Goal: Use online tool/utility: Utilize a website feature to perform a specific function

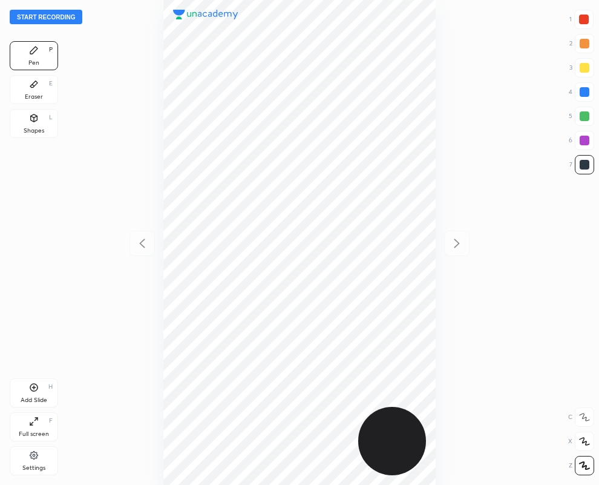
scroll to position [485, 405]
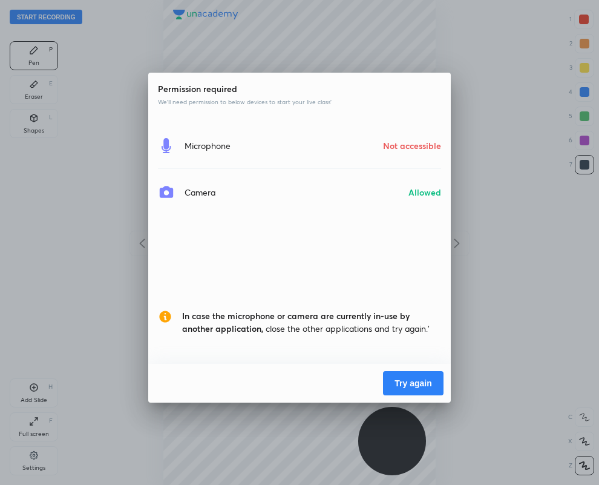
click at [415, 380] on button "Try again" at bounding box center [413, 383] width 61 height 24
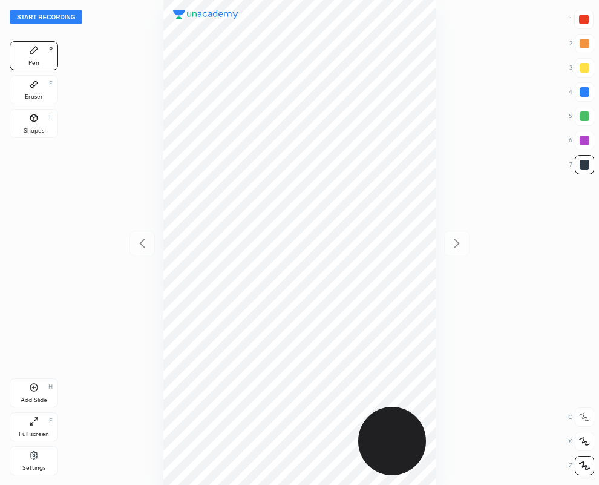
scroll to position [485, 405]
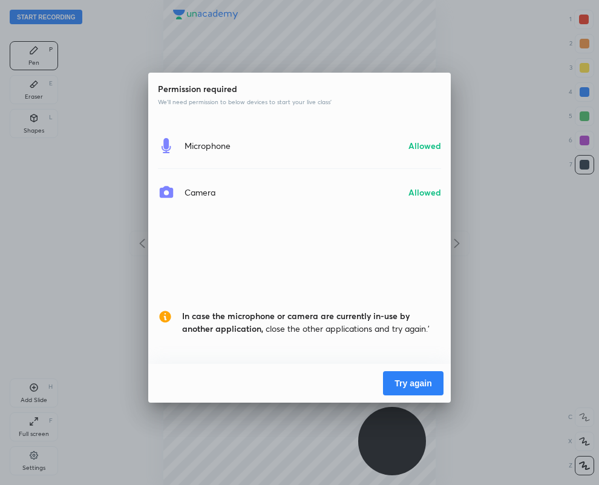
click at [402, 384] on button "Try again" at bounding box center [413, 383] width 61 height 24
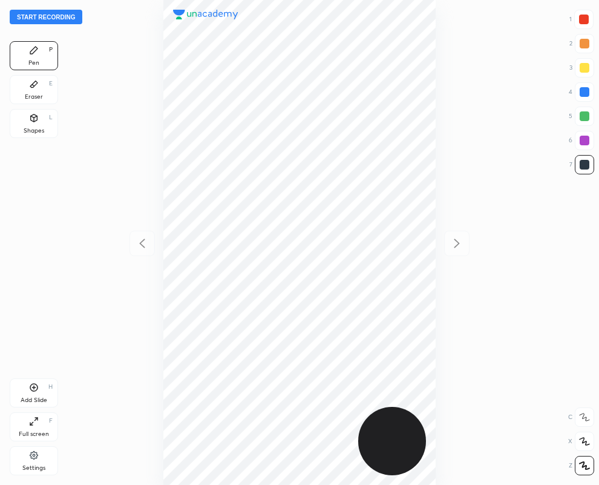
scroll to position [485, 405]
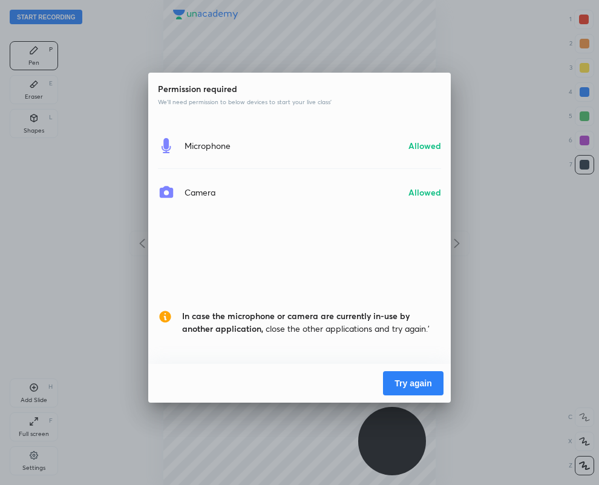
click at [402, 384] on button "Try again" at bounding box center [413, 383] width 61 height 24
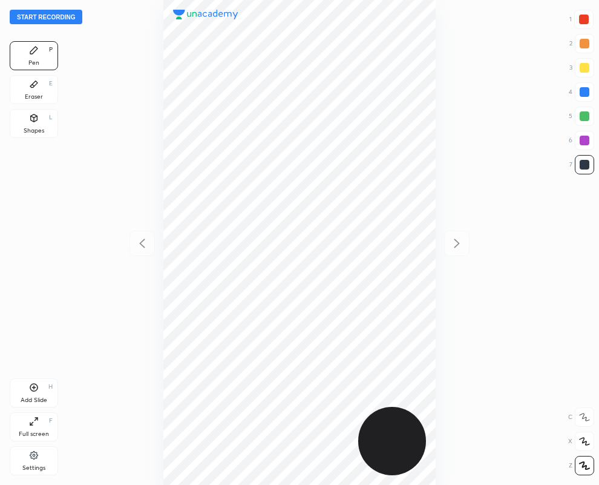
scroll to position [485, 405]
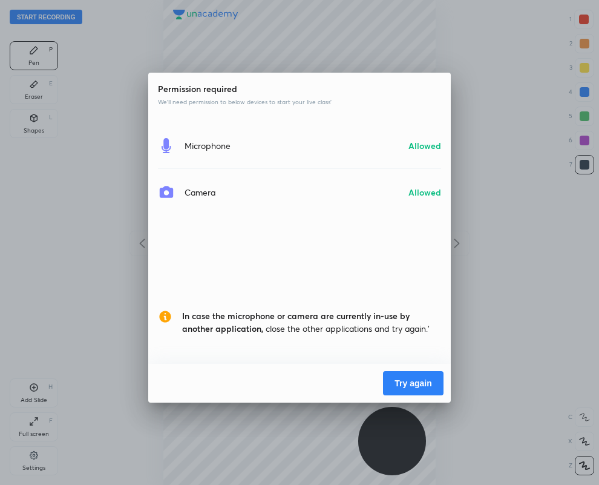
click at [427, 382] on button "Try again" at bounding box center [413, 383] width 61 height 24
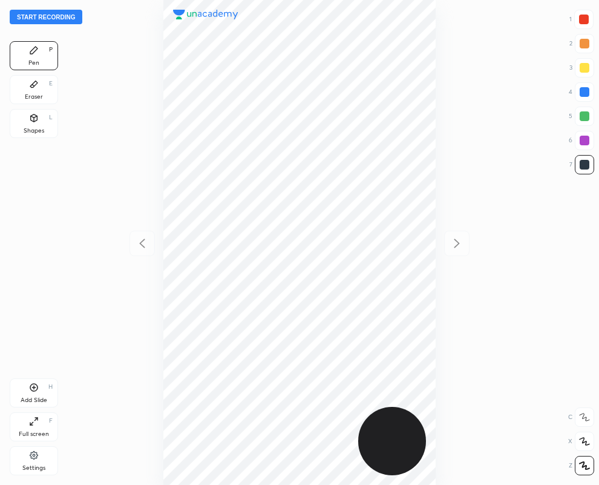
scroll to position [485, 405]
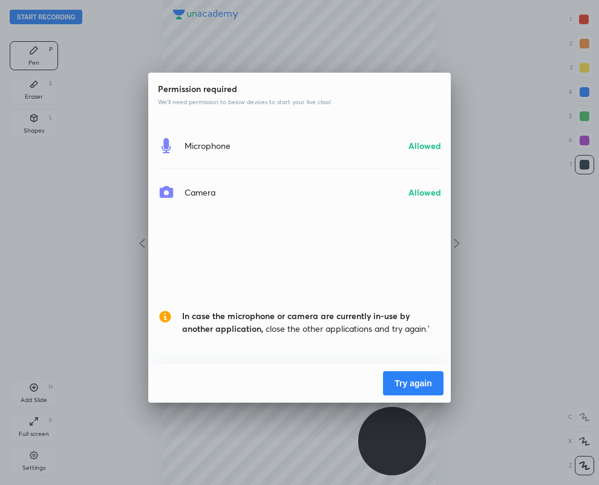
click at [427, 382] on button "Try again" at bounding box center [413, 383] width 61 height 24
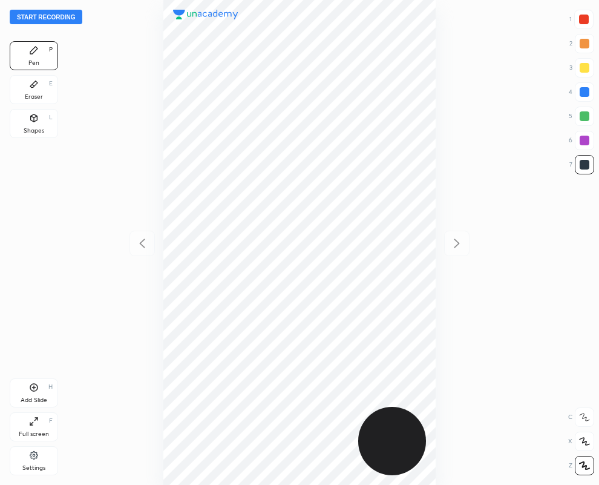
scroll to position [485, 405]
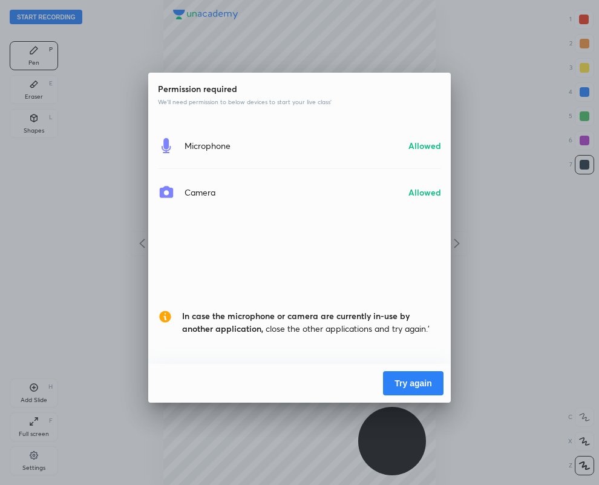
click at [427, 382] on button "Try again" at bounding box center [413, 383] width 61 height 24
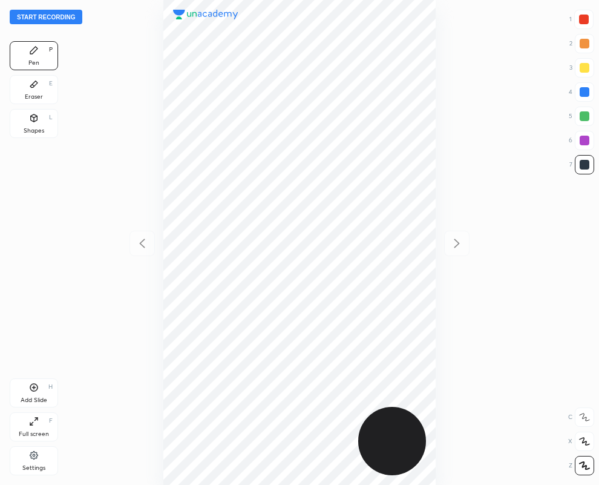
scroll to position [485, 405]
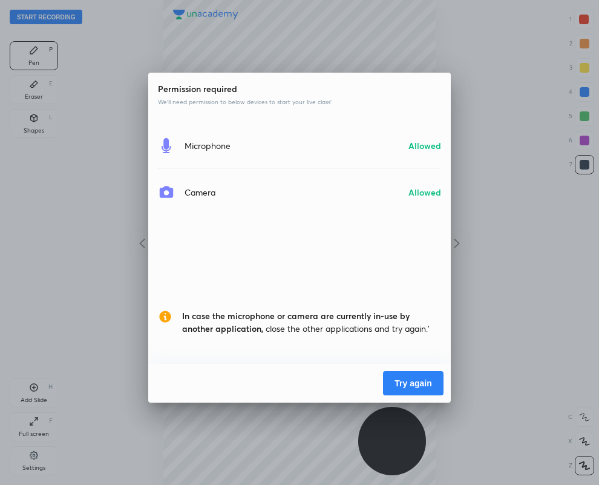
click at [421, 377] on button "Try again" at bounding box center [413, 383] width 61 height 24
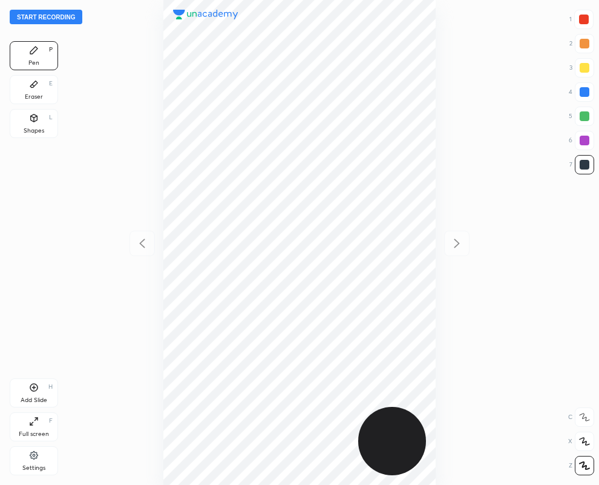
scroll to position [485, 405]
drag, startPoint x: 584, startPoint y: 164, endPoint x: 568, endPoint y: 162, distance: 16.5
click at [585, 163] on div at bounding box center [585, 165] width 10 height 10
drag, startPoint x: 587, startPoint y: 18, endPoint x: 546, endPoint y: 19, distance: 40.6
click at [589, 20] on div at bounding box center [583, 19] width 19 height 19
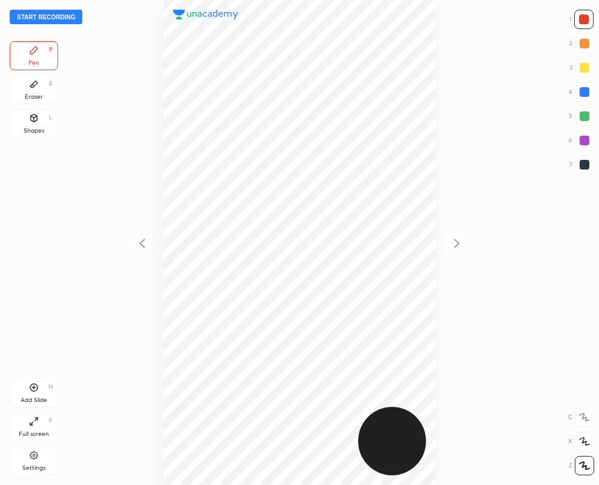
click at [582, 168] on div at bounding box center [584, 164] width 19 height 19
click at [38, 100] on div "Eraser E" at bounding box center [34, 89] width 48 height 29
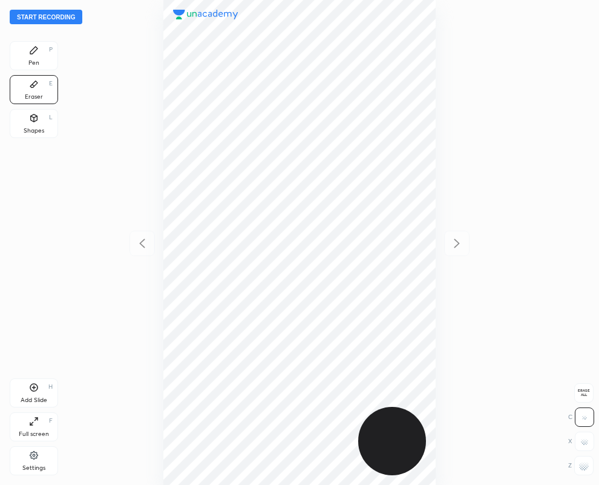
click at [37, 50] on icon at bounding box center [34, 50] width 10 height 10
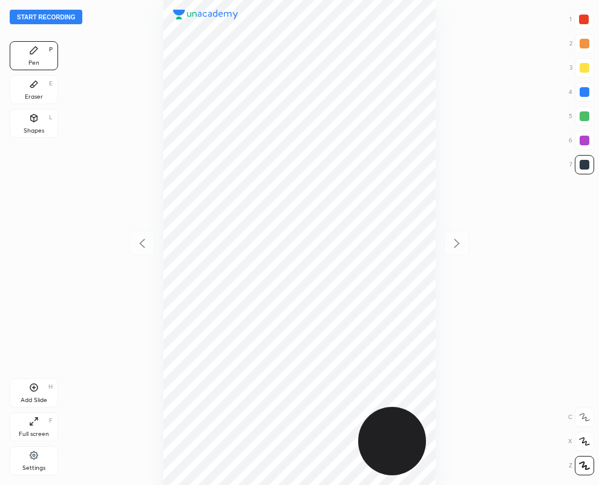
drag, startPoint x: 37, startPoint y: 91, endPoint x: 119, endPoint y: 175, distance: 117.3
click at [37, 92] on div "Eraser E" at bounding box center [34, 89] width 48 height 29
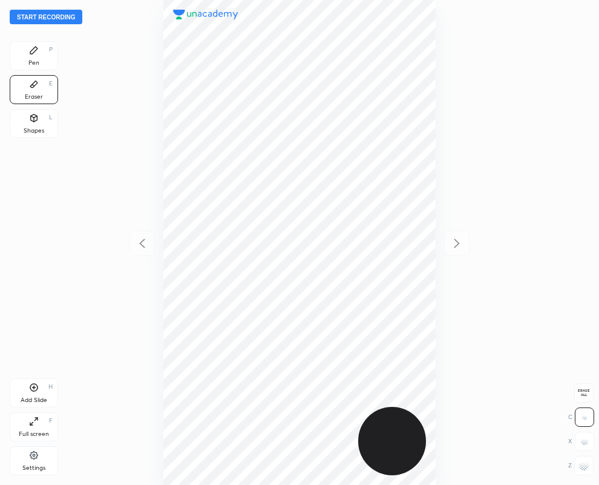
click at [38, 60] on div "Pen" at bounding box center [33, 63] width 11 height 6
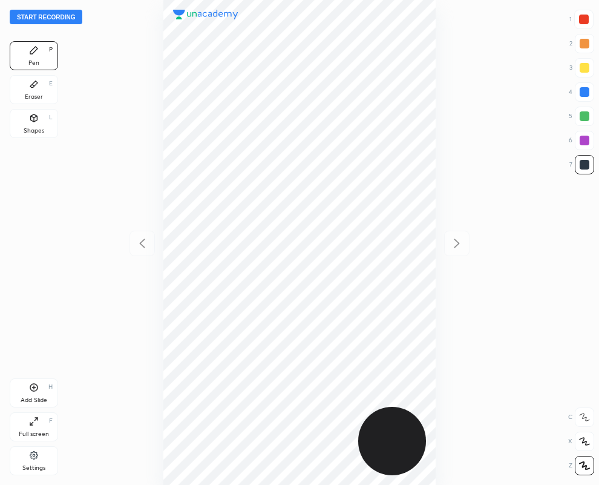
click at [437, 318] on div at bounding box center [299, 242] width 405 height 485
click at [579, 19] on div at bounding box center [584, 20] width 10 height 10
click at [33, 392] on div "Add Slide H" at bounding box center [34, 392] width 48 height 29
click at [589, 165] on div at bounding box center [584, 164] width 19 height 19
click at [139, 243] on icon at bounding box center [141, 242] width 5 height 9
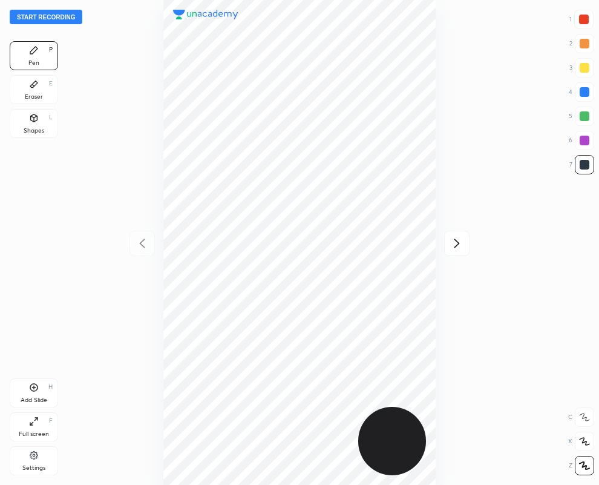
click at [460, 243] on icon at bounding box center [457, 243] width 15 height 15
click at [39, 89] on div "Eraser E" at bounding box center [34, 89] width 48 height 29
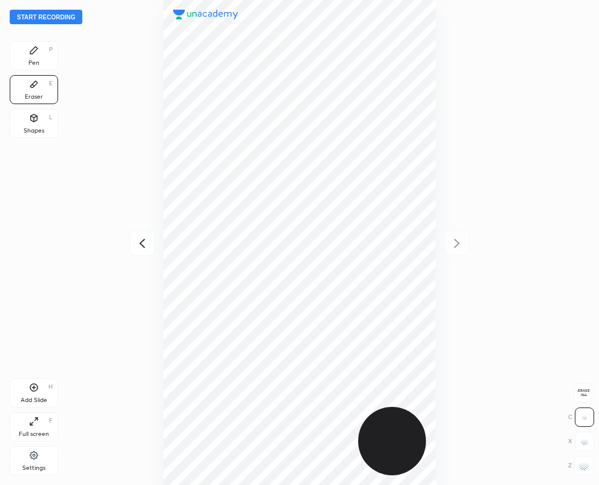
click at [37, 58] on div "Pen P" at bounding box center [34, 55] width 48 height 29
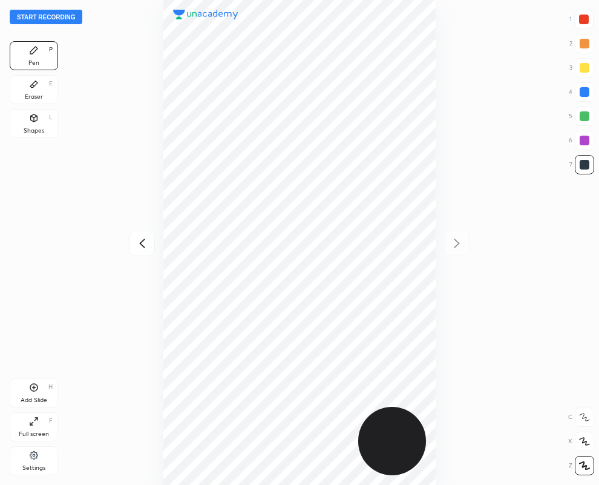
click at [36, 92] on div "Eraser E" at bounding box center [34, 89] width 48 height 29
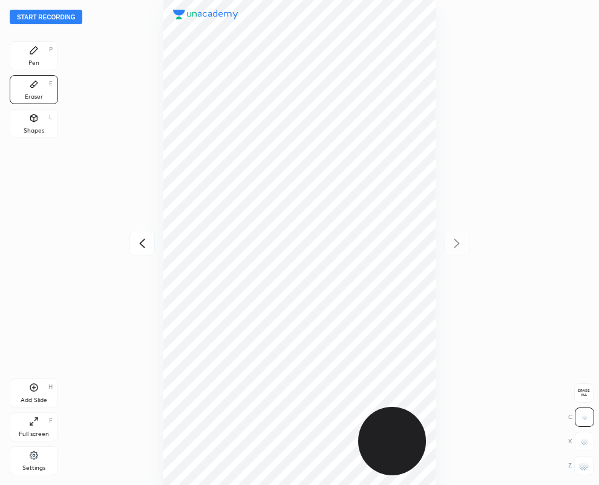
drag, startPoint x: 586, startPoint y: 470, endPoint x: 493, endPoint y: 416, distance: 107.3
click at [585, 467] on div at bounding box center [583, 465] width 19 height 19
click at [29, 57] on div "Pen P" at bounding box center [34, 55] width 48 height 29
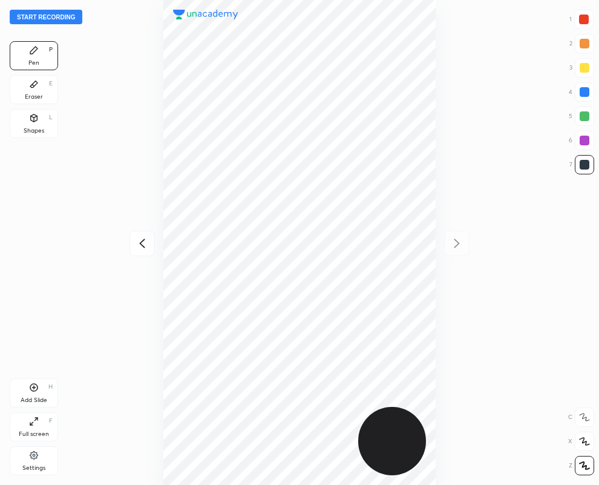
click at [139, 240] on icon at bounding box center [142, 243] width 15 height 15
click at [457, 243] on icon at bounding box center [457, 243] width 15 height 15
click at [140, 242] on icon at bounding box center [142, 243] width 15 height 15
click at [461, 240] on icon at bounding box center [457, 243] width 15 height 15
click at [584, 142] on div at bounding box center [585, 141] width 10 height 10
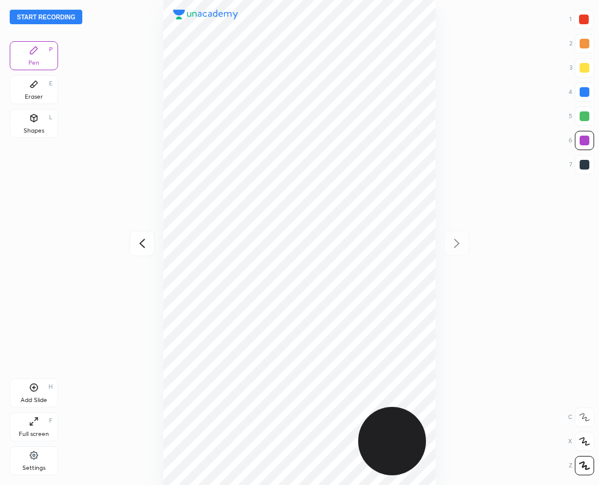
drag, startPoint x: 583, startPoint y: 88, endPoint x: 447, endPoint y: 200, distance: 177.1
click at [583, 89] on div at bounding box center [585, 92] width 10 height 10
drag, startPoint x: 585, startPoint y: 19, endPoint x: 545, endPoint y: 47, distance: 48.5
click at [582, 21] on div at bounding box center [584, 20] width 10 height 10
click at [21, 91] on div "Eraser E" at bounding box center [34, 89] width 48 height 29
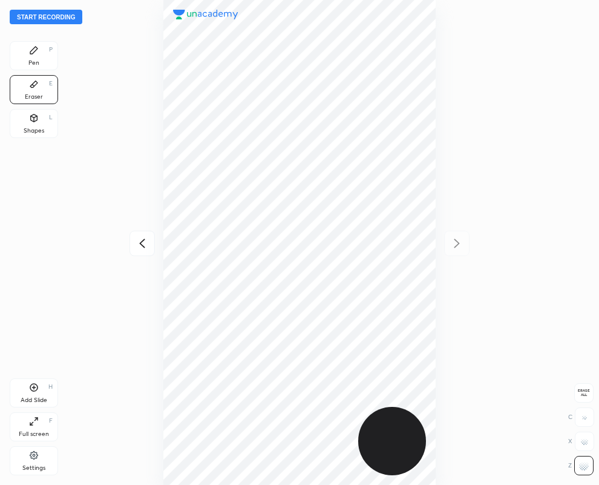
click at [45, 47] on div "Pen P" at bounding box center [34, 55] width 48 height 29
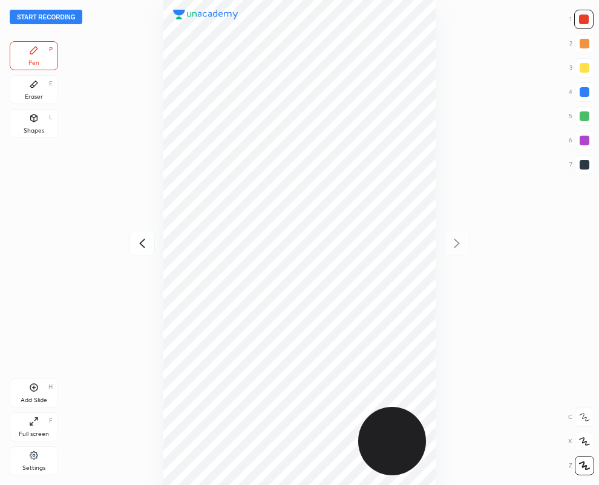
click at [586, 162] on div at bounding box center [585, 165] width 10 height 10
drag, startPoint x: 587, startPoint y: 165, endPoint x: 520, endPoint y: 194, distance: 72.9
click at [585, 166] on div at bounding box center [585, 165] width 10 height 10
click at [142, 245] on icon at bounding box center [141, 242] width 5 height 9
click at [457, 243] on icon at bounding box center [457, 243] width 15 height 15
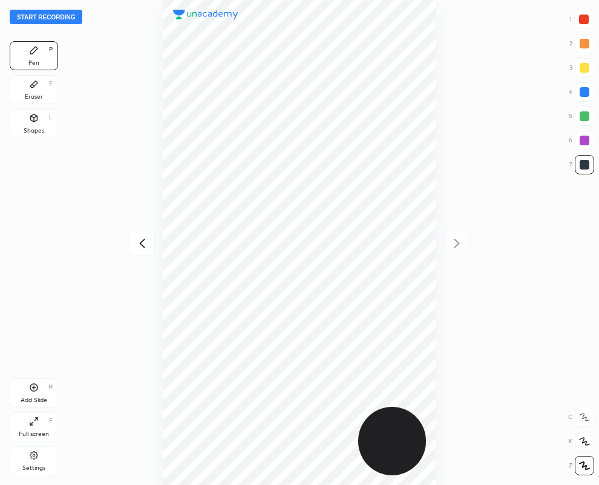
click at [142, 243] on icon at bounding box center [142, 243] width 15 height 15
drag, startPoint x: 589, startPoint y: 20, endPoint x: 554, endPoint y: 15, distance: 36.0
click at [589, 21] on div at bounding box center [583, 19] width 19 height 19
click at [583, 140] on div at bounding box center [585, 141] width 10 height 10
click at [45, 13] on button "Start recording" at bounding box center [46, 17] width 73 height 15
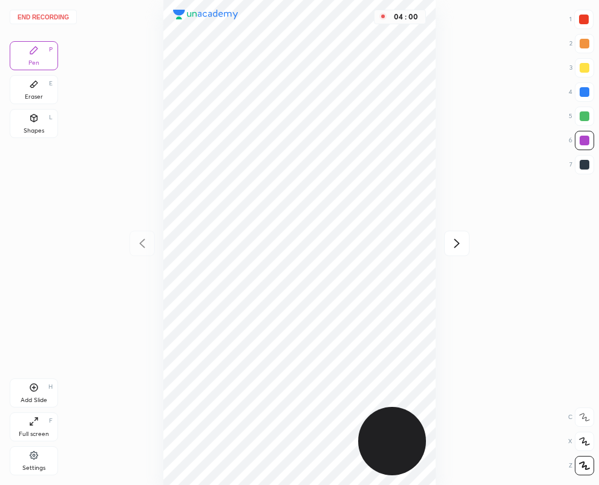
click at [456, 240] on icon at bounding box center [456, 242] width 5 height 9
click at [139, 246] on icon at bounding box center [142, 243] width 15 height 15
click at [456, 243] on icon at bounding box center [457, 243] width 15 height 15
click at [36, 90] on div "Eraser E" at bounding box center [34, 89] width 48 height 29
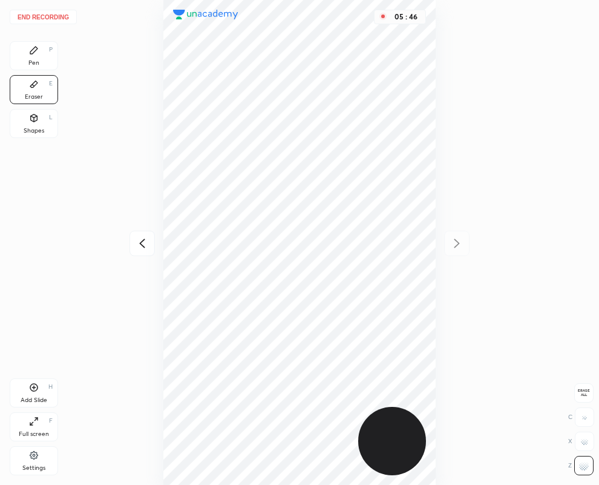
click at [30, 17] on button "End recording" at bounding box center [43, 17] width 67 height 15
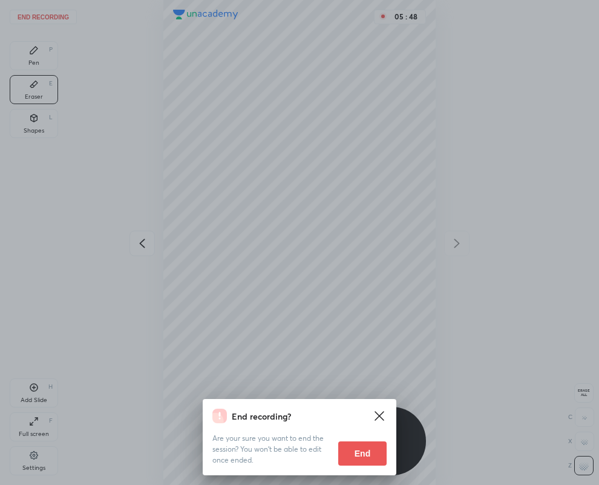
click at [350, 451] on button "End" at bounding box center [362, 453] width 48 height 24
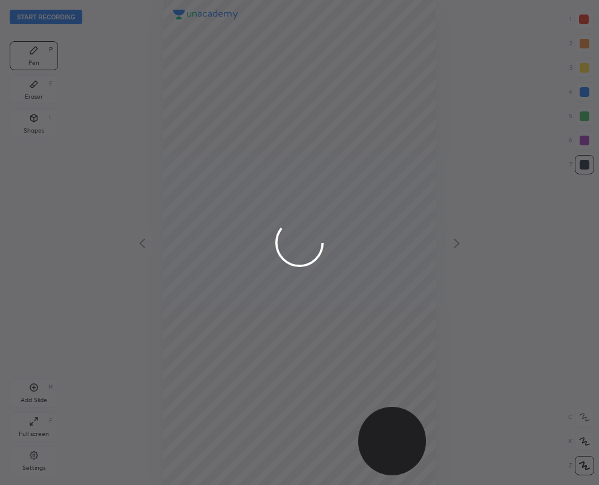
scroll to position [485, 405]
